Goal: Communication & Community: Connect with others

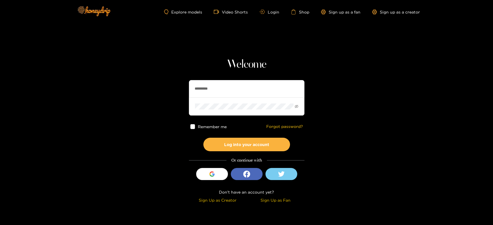
drag, startPoint x: 219, startPoint y: 89, endPoint x: 174, endPoint y: 78, distance: 45.8
click at [174, 78] on section "Welcome ********* Remember me Forgot password? Log into your account Or continu…" at bounding box center [246, 102] width 493 height 205
paste input "*"
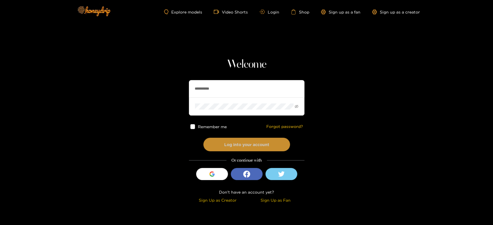
type input "**********"
click at [224, 146] on button "Log into your account" at bounding box center [246, 145] width 87 height 14
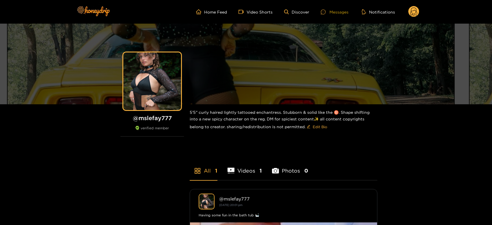
click at [338, 11] on div "Messages" at bounding box center [335, 12] width 28 height 7
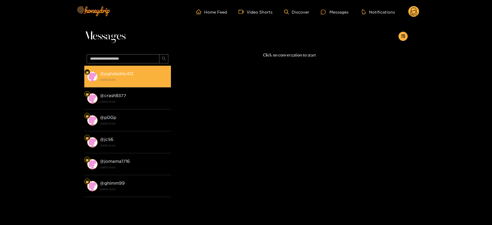
click at [127, 71] on strong "@ pghdaddy412" at bounding box center [116, 73] width 33 height 5
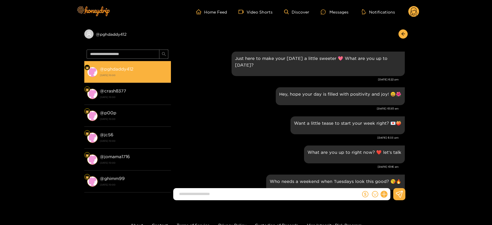
scroll to position [902, 0]
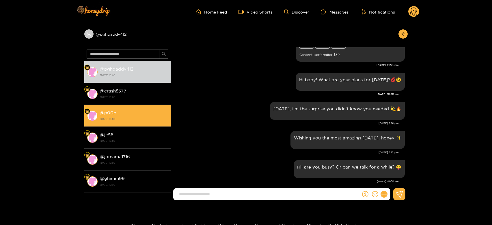
click at [110, 125] on li "@ p00p [DATE] 10:00" at bounding box center [127, 116] width 87 height 22
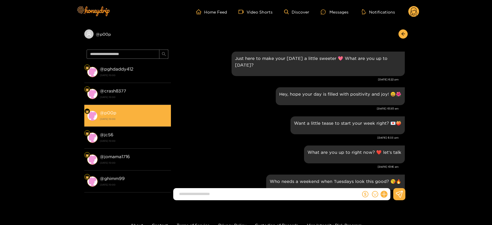
scroll to position [902, 0]
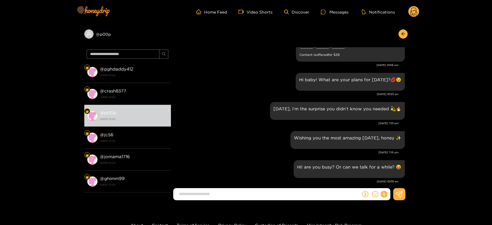
click at [191, 0] on html "Home Feed Video Shorts Discover Messages Notifications 0 @ p00p @ pghdaddy412 […" at bounding box center [246, 112] width 492 height 225
click at [266, 130] on div "Wishing you the most amazing [DATE], honey ✨" at bounding box center [289, 140] width 231 height 21
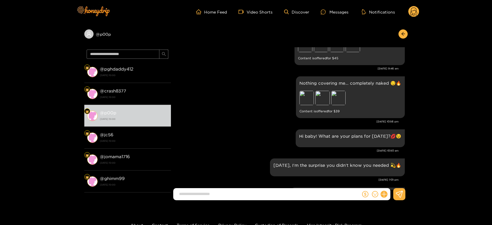
scroll to position [838, 0]
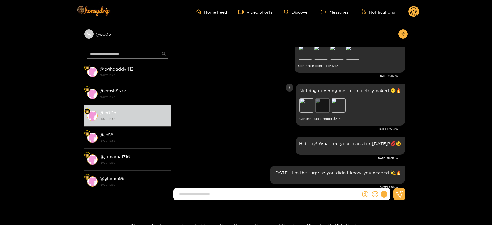
click at [323, 105] on div "Preview" at bounding box center [322, 105] width 14 height 14
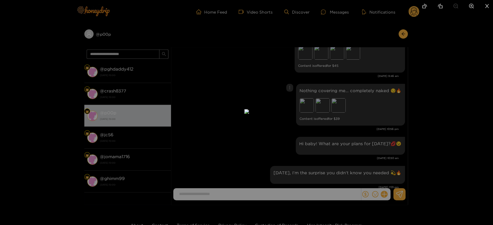
click at [363, 121] on div at bounding box center [246, 112] width 493 height 225
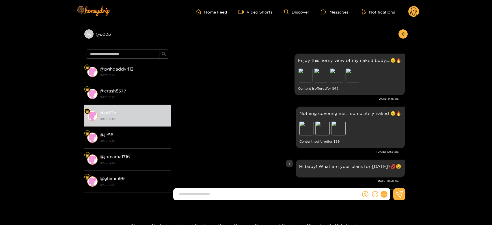
scroll to position [806, 0]
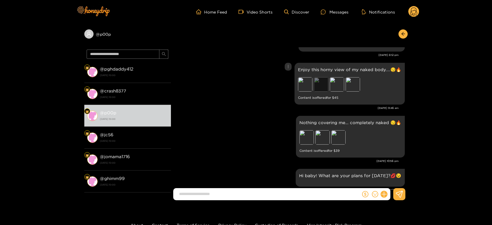
click at [318, 77] on div "Preview" at bounding box center [321, 84] width 14 height 14
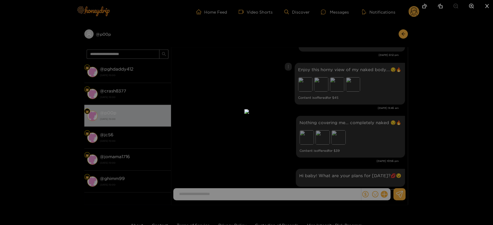
click at [359, 83] on div at bounding box center [246, 112] width 493 height 225
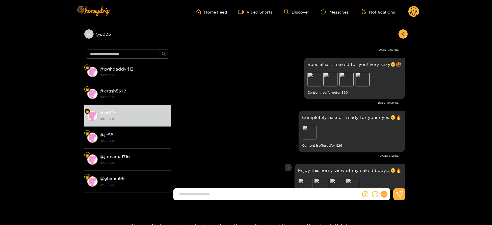
scroll to position [678, 0]
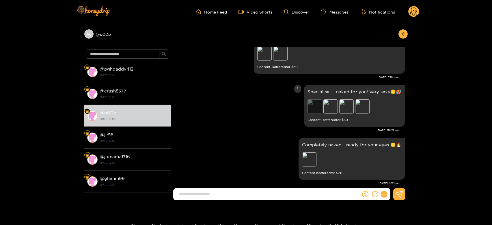
click at [312, 102] on div "Preview" at bounding box center [314, 107] width 14 height 14
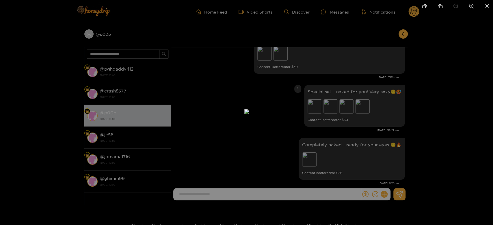
click at [345, 129] on div at bounding box center [246, 112] width 493 height 225
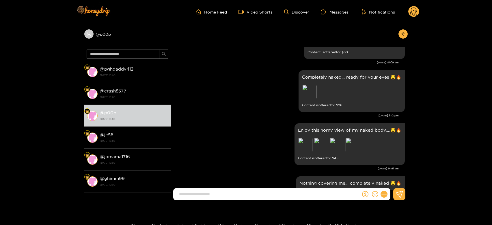
scroll to position [710, 0]
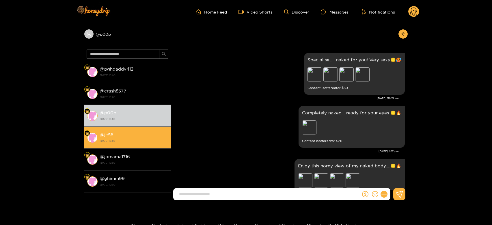
click at [88, 131] on div at bounding box center [87, 133] width 6 height 6
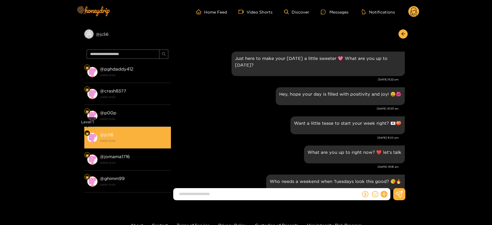
scroll to position [902, 0]
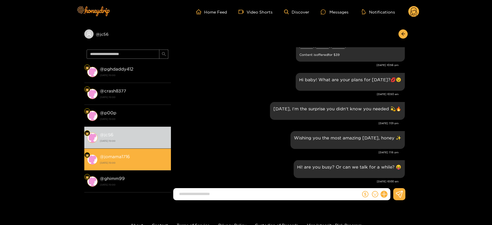
click at [148, 152] on li "@ jomama1716 [DATE] 10:00" at bounding box center [127, 160] width 87 height 22
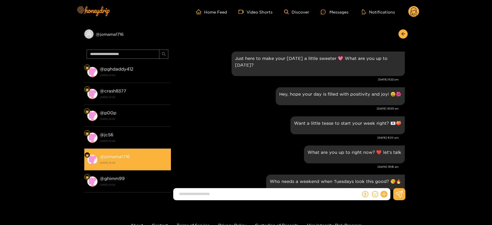
scroll to position [902, 0]
